Goal: Find specific page/section: Find specific page/section

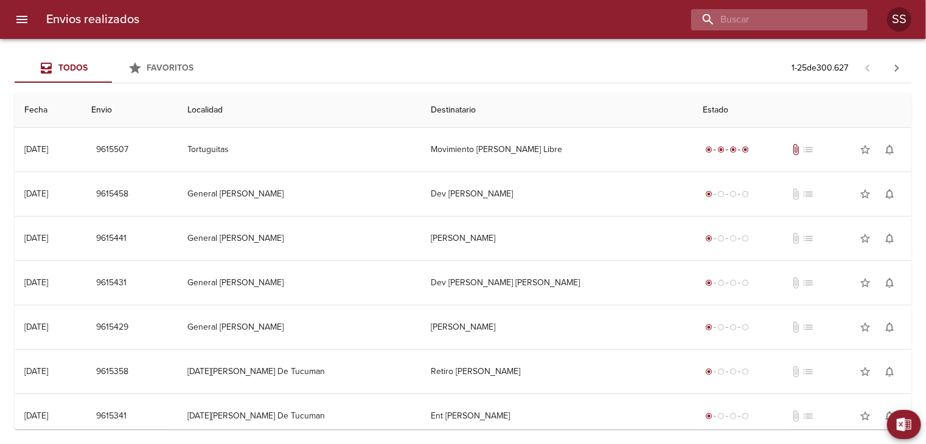
click at [839, 26] on input "buscar" at bounding box center [769, 19] width 156 height 21
type input "[PERSON_NAME]"
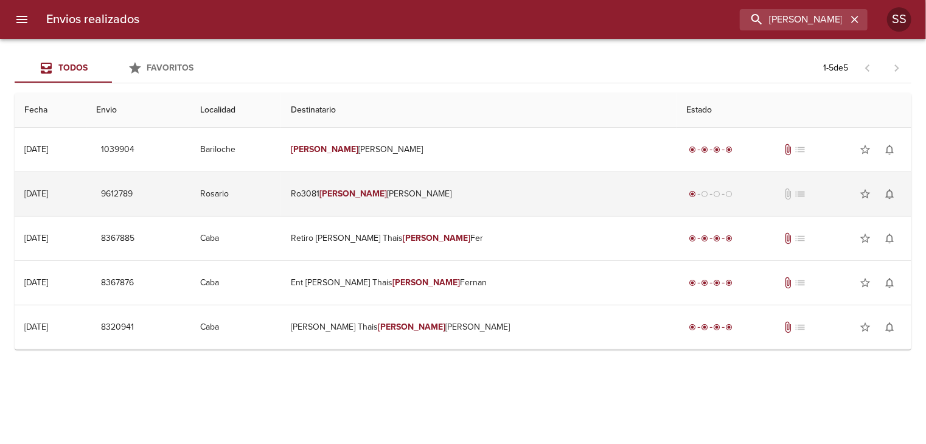
click at [456, 184] on td "Ro3081 [PERSON_NAME]" at bounding box center [478, 194] width 395 height 44
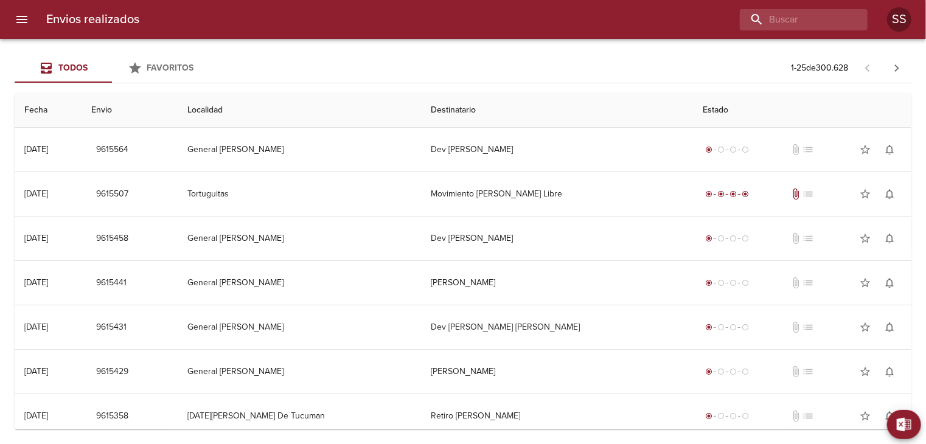
scroll to position [805, 0]
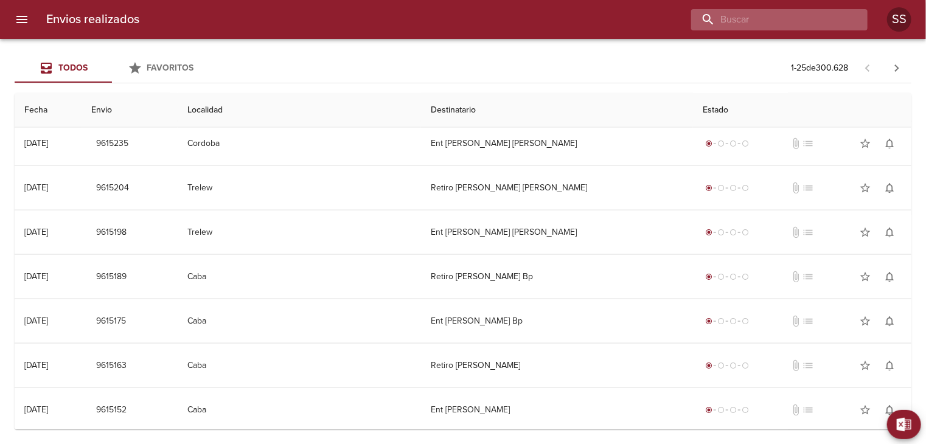
click at [808, 20] on input "buscar" at bounding box center [769, 19] width 156 height 21
type input "[PERSON_NAME]"
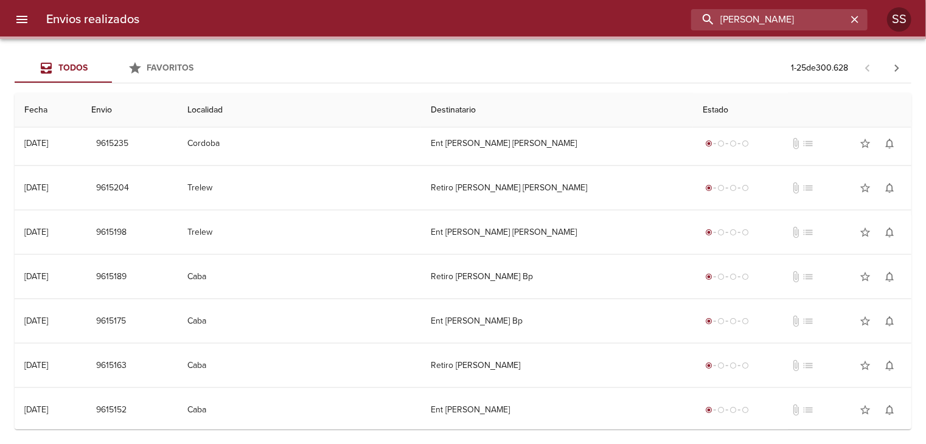
scroll to position [0, 0]
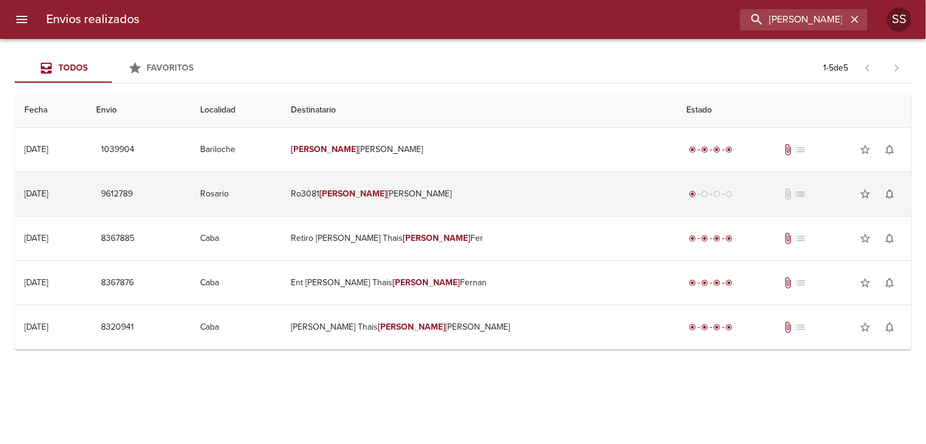
click at [472, 191] on td "Ro3081 [PERSON_NAME]" at bounding box center [478, 194] width 395 height 44
